Goal: Information Seeking & Learning: Learn about a topic

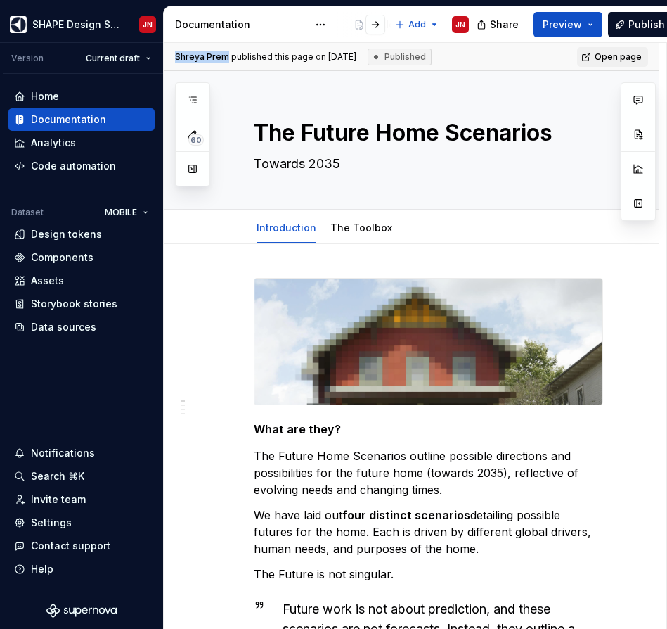
type textarea "*"
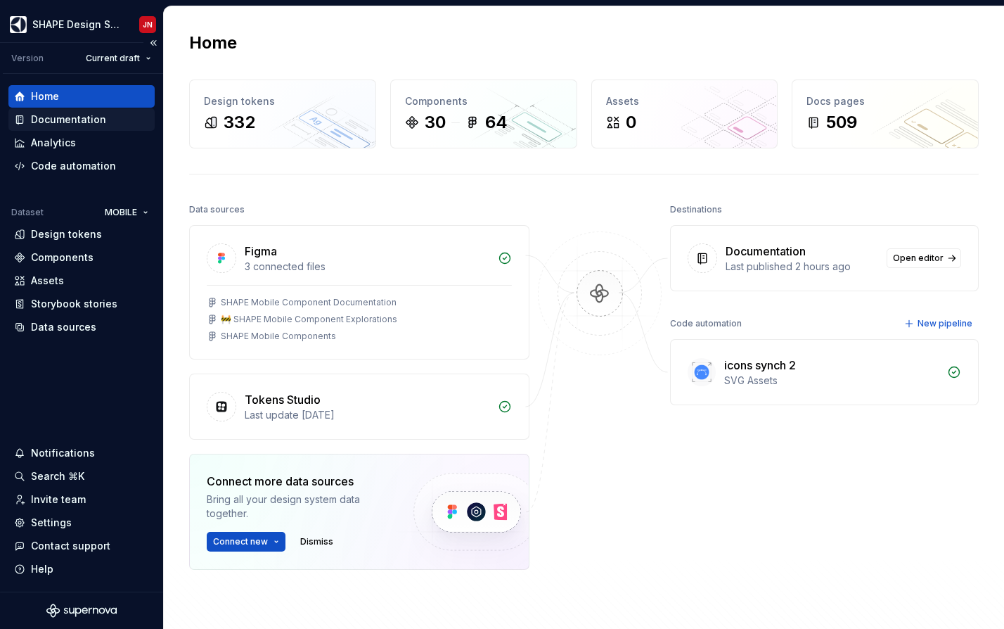
click at [48, 120] on div "Documentation" at bounding box center [68, 119] width 75 height 14
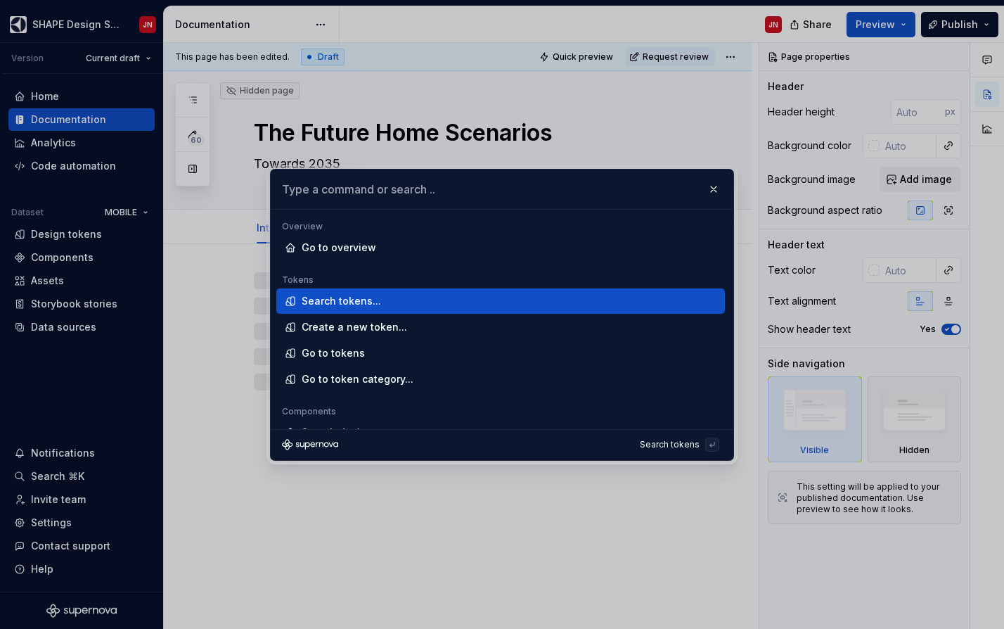
type textarea "*"
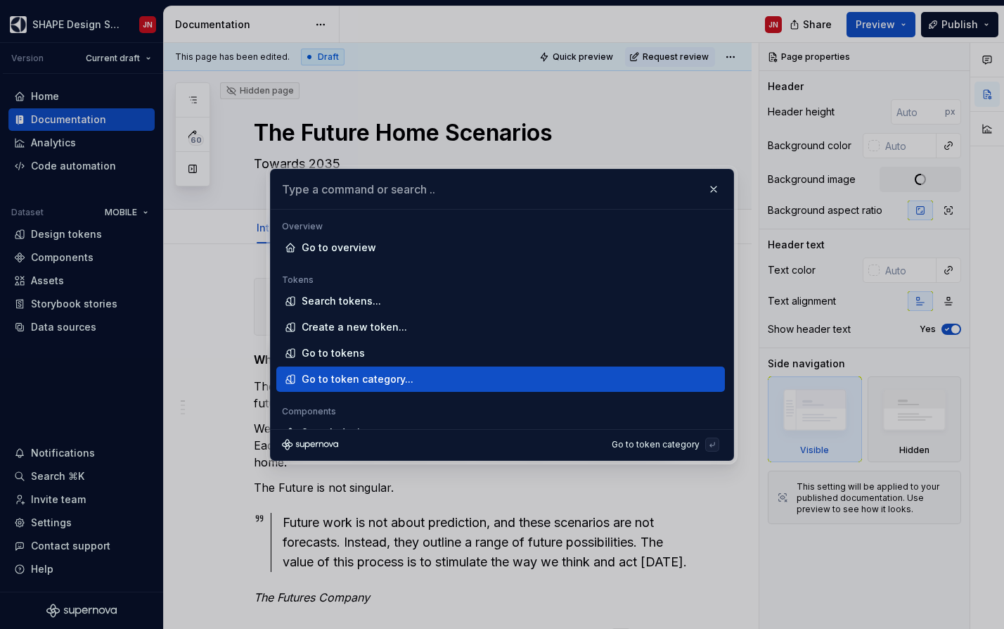
type input "d"
type textarea "*"
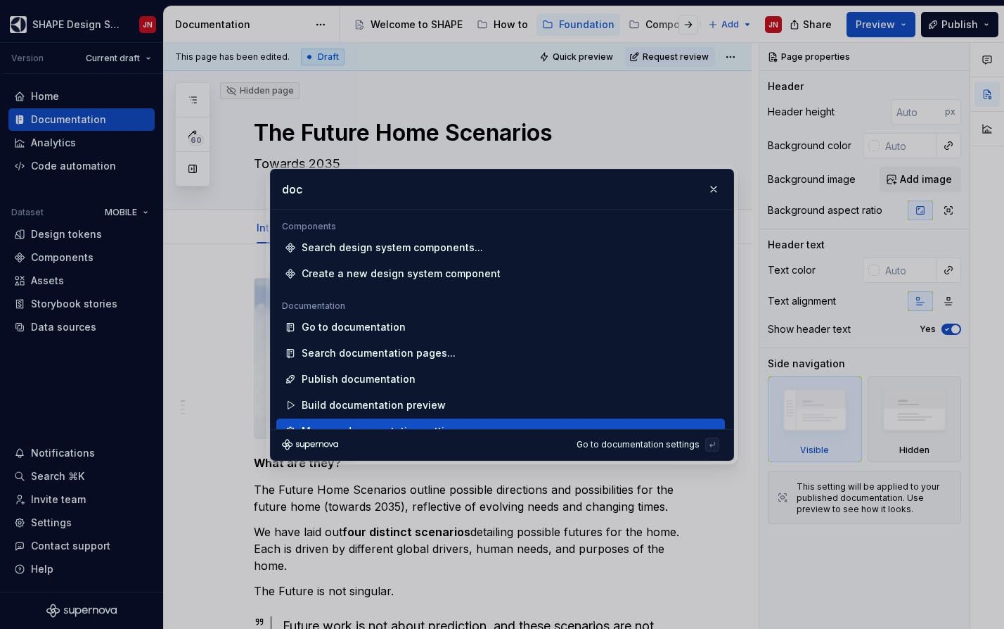
scroll to position [15, 0]
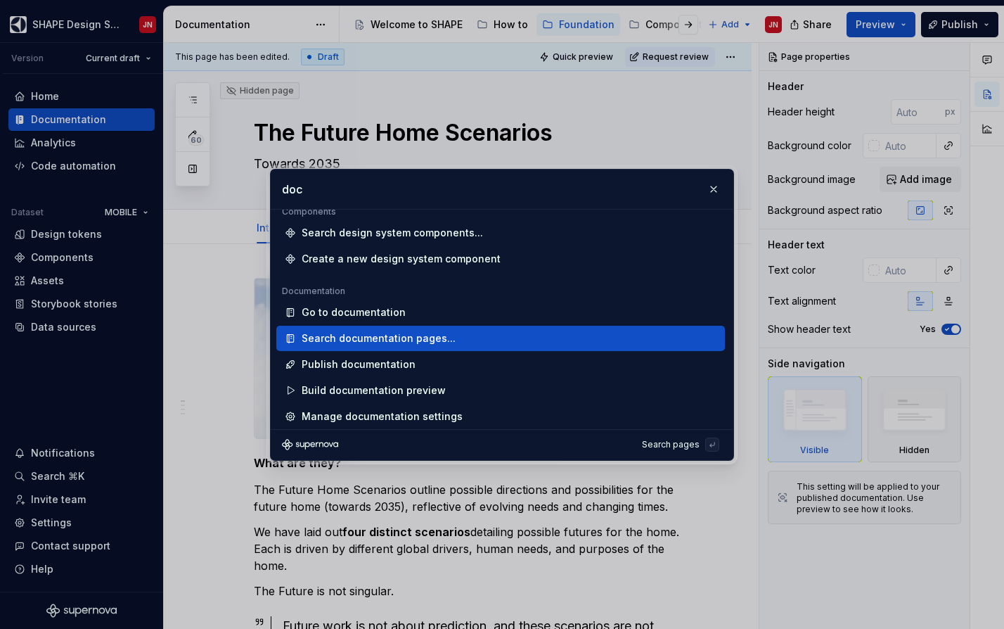
type input "doc"
click at [428, 340] on div "Search documentation pages..." at bounding box center [379, 338] width 154 height 14
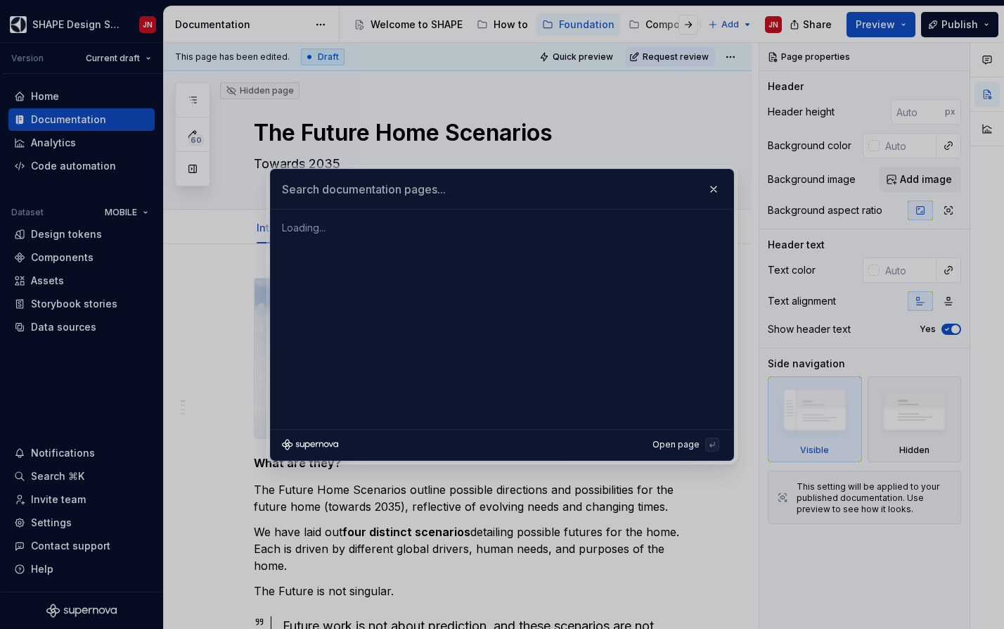
scroll to position [0, 0]
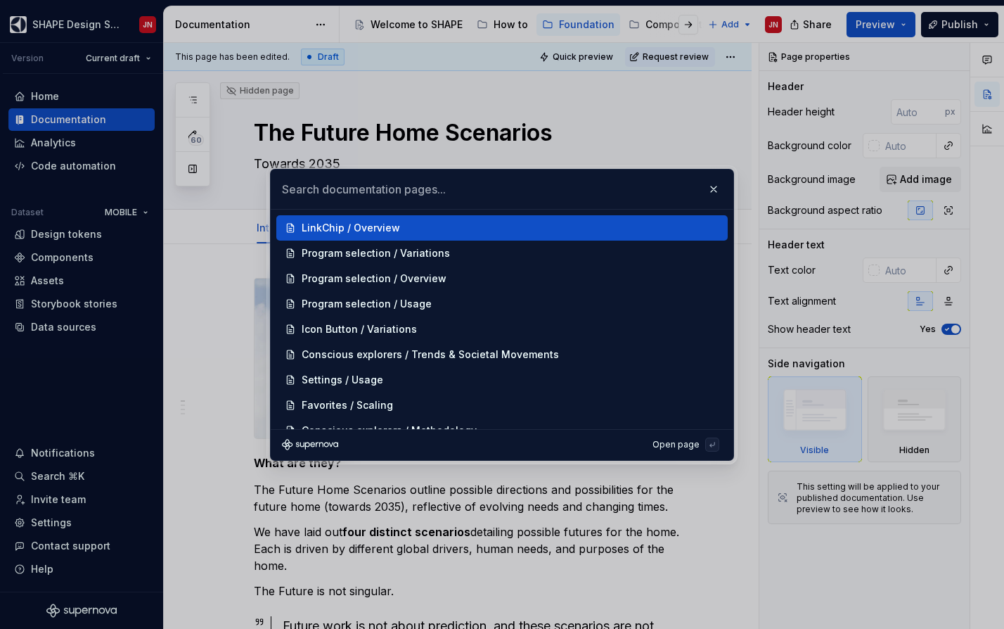
click at [422, 203] on input "text" at bounding box center [502, 188] width 463 height 39
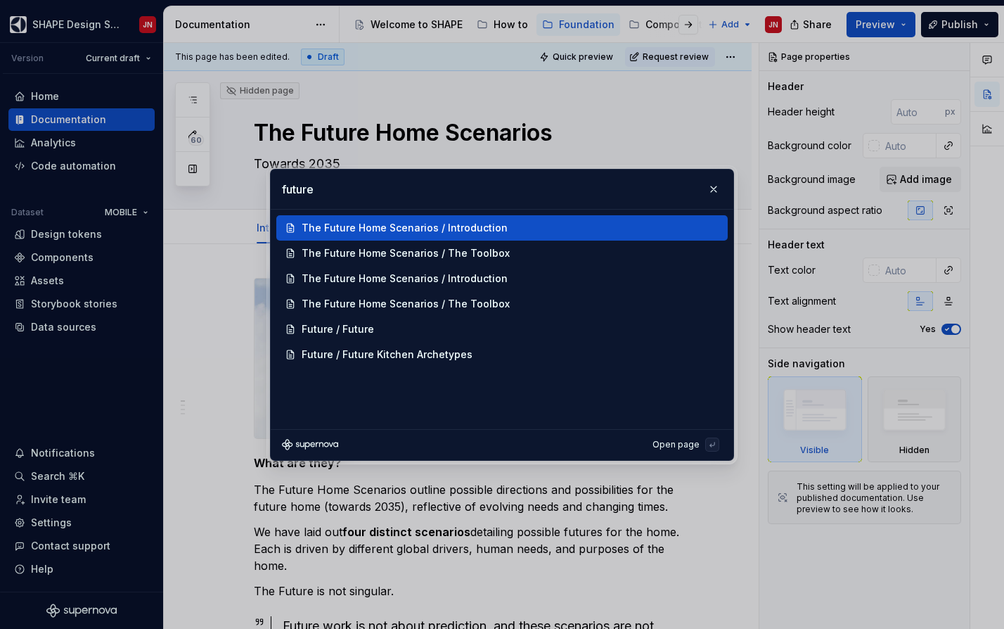
type input "future"
click at [489, 225] on div "The Future Home Scenarios / Introduction" at bounding box center [405, 228] width 206 height 14
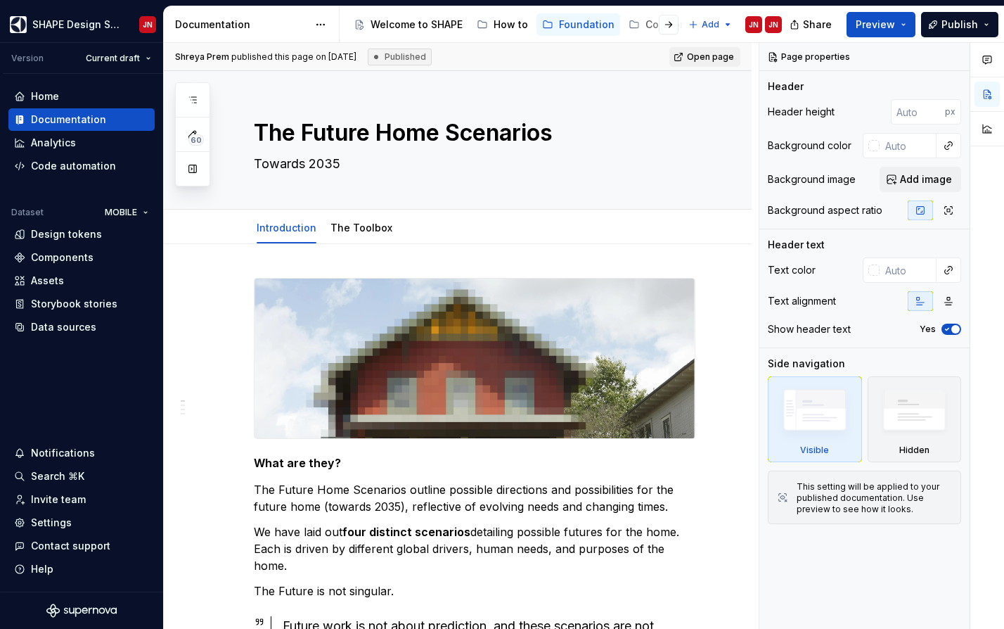
type textarea "*"
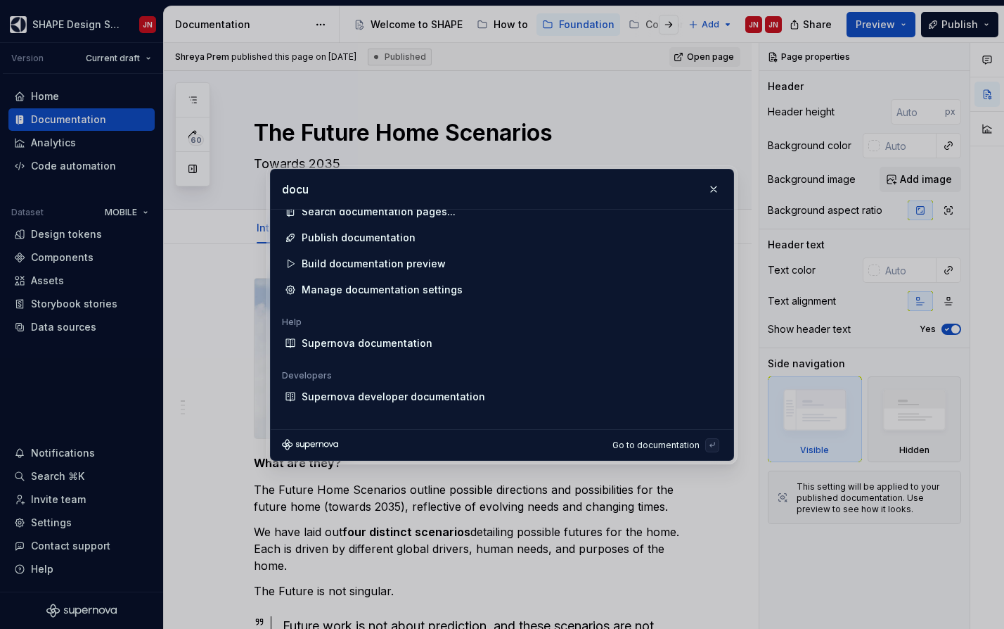
scroll to position [11, 0]
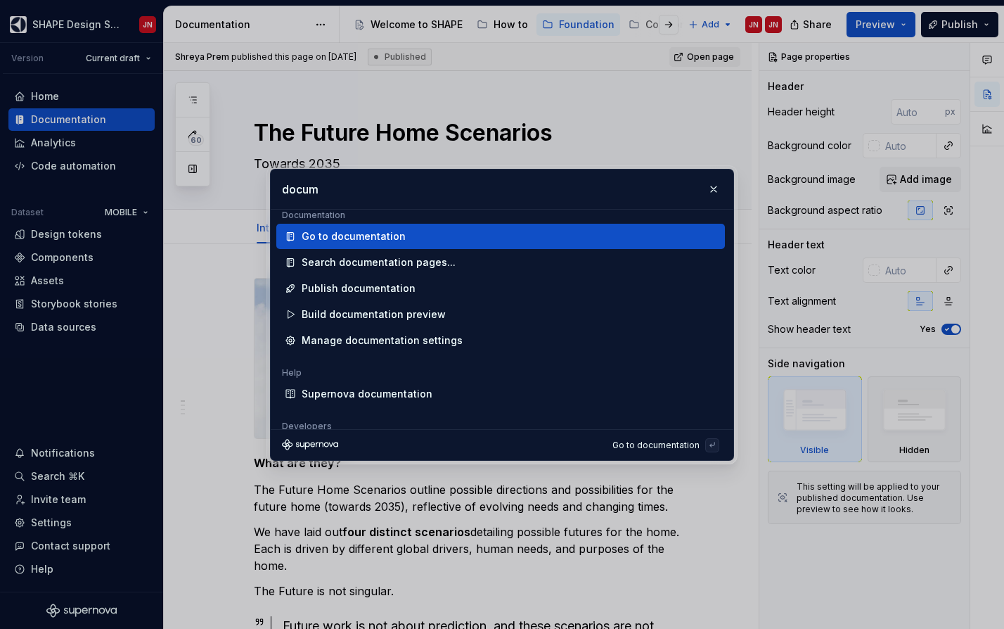
type input "docume"
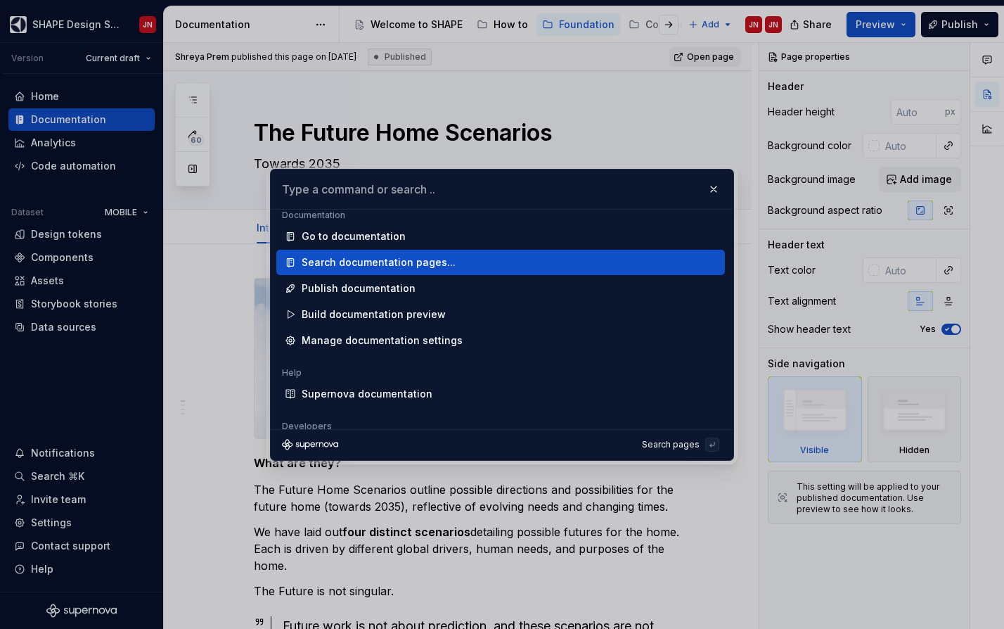
scroll to position [0, 0]
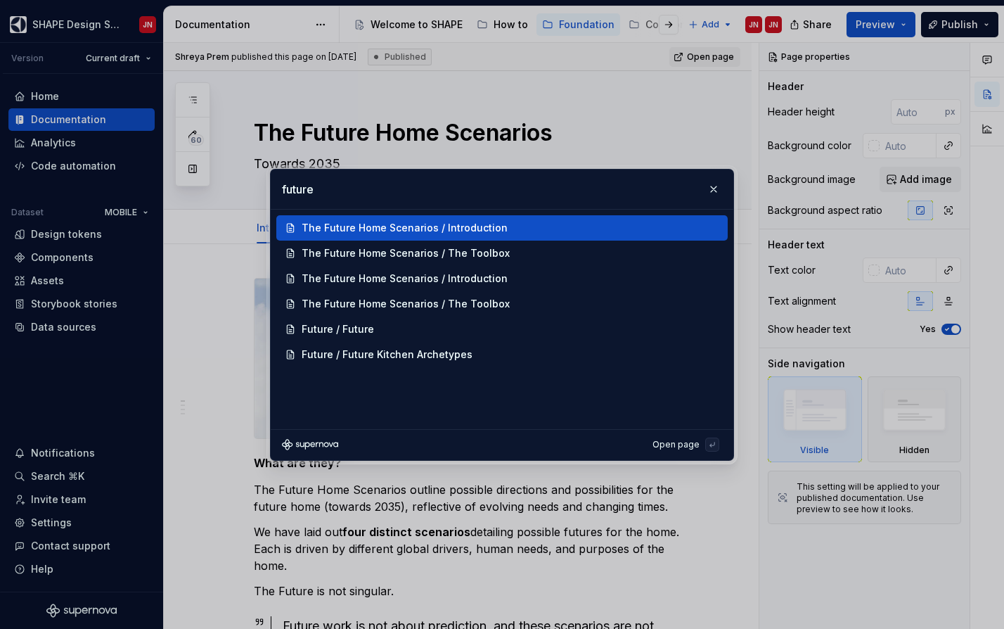
type input "future"
type textarea "*"
